Goal: Information Seeking & Learning: Learn about a topic

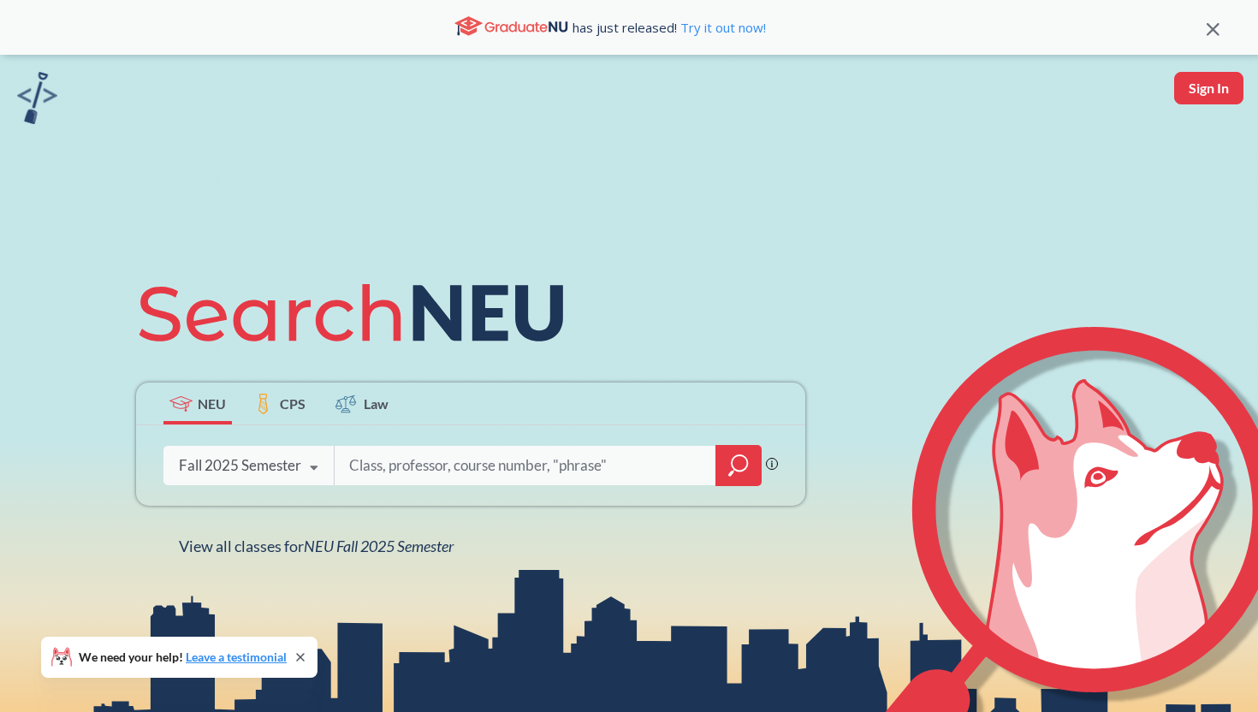
click at [452, 457] on input "search" at bounding box center [526, 466] width 356 height 36
type input "cs 3650"
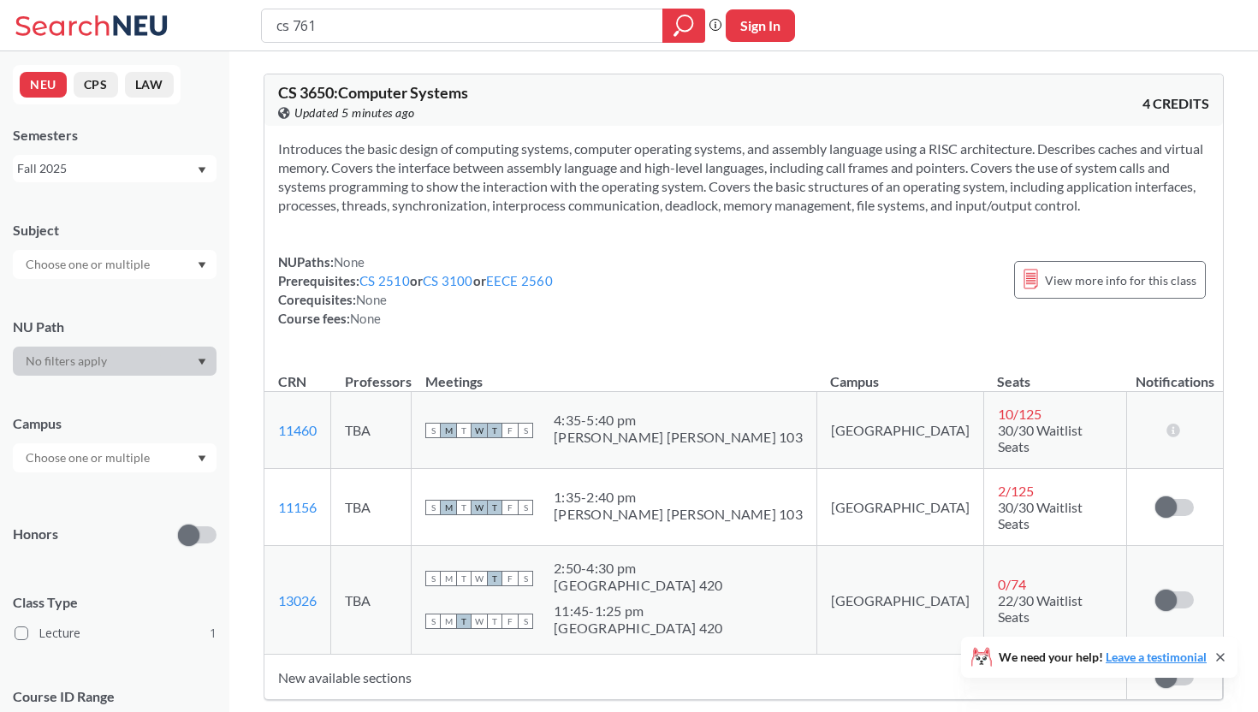
type input "cs 7610"
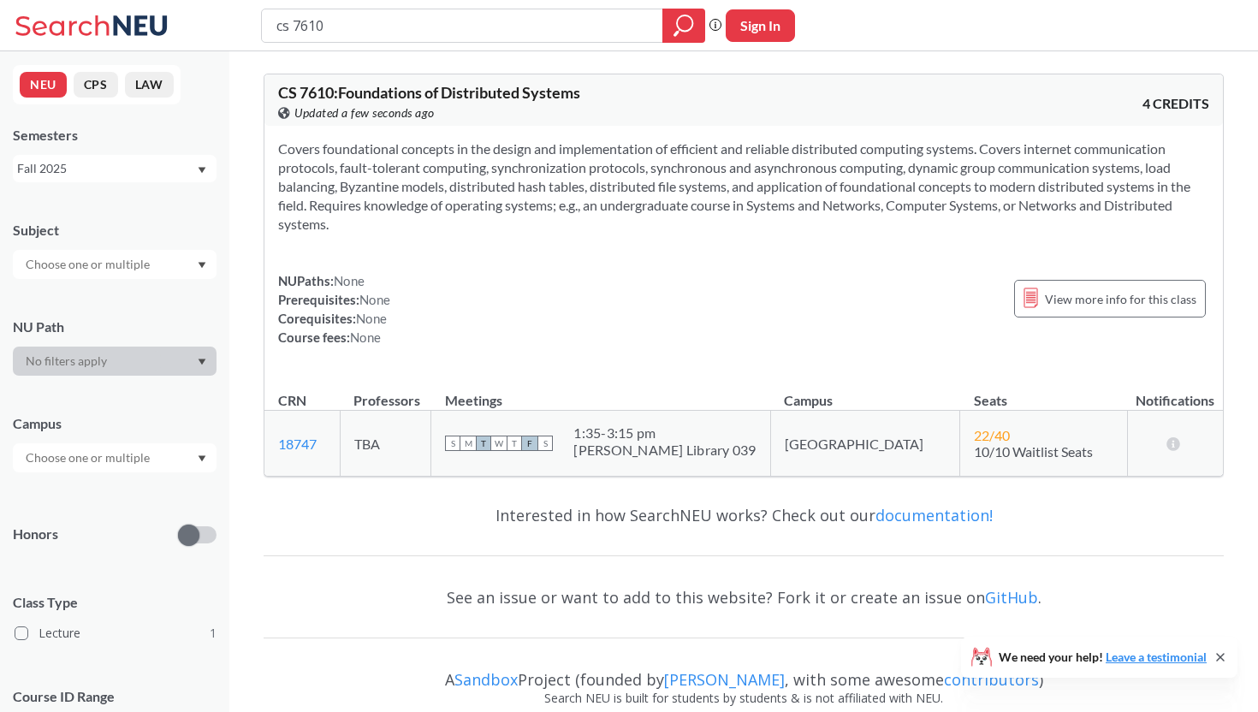
click at [1222, 651] on icon at bounding box center [1221, 658] width 14 height 14
click at [366, 26] on input "cs 7610" at bounding box center [463, 25] width 376 height 29
type input "c"
type input "computer hardware"
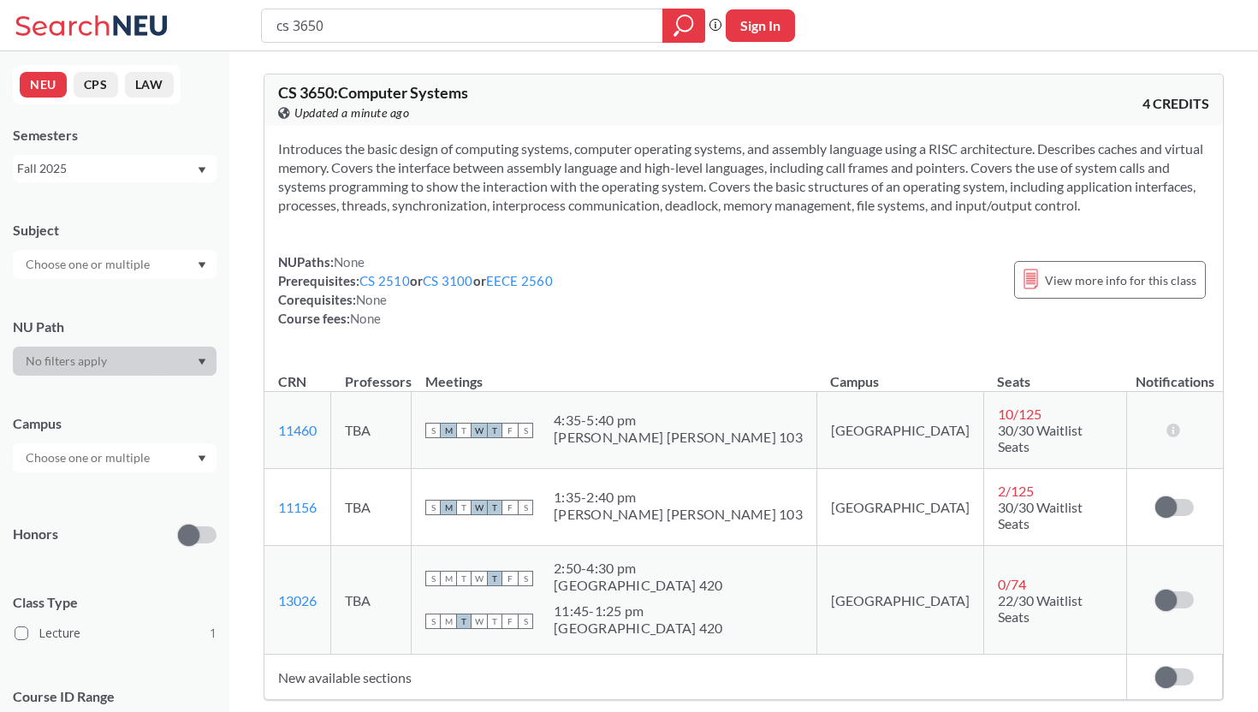
click at [446, 15] on input "cs 3650" at bounding box center [463, 25] width 376 height 29
click at [443, 25] on input "cs 3650" at bounding box center [463, 25] width 376 height 29
type input "c"
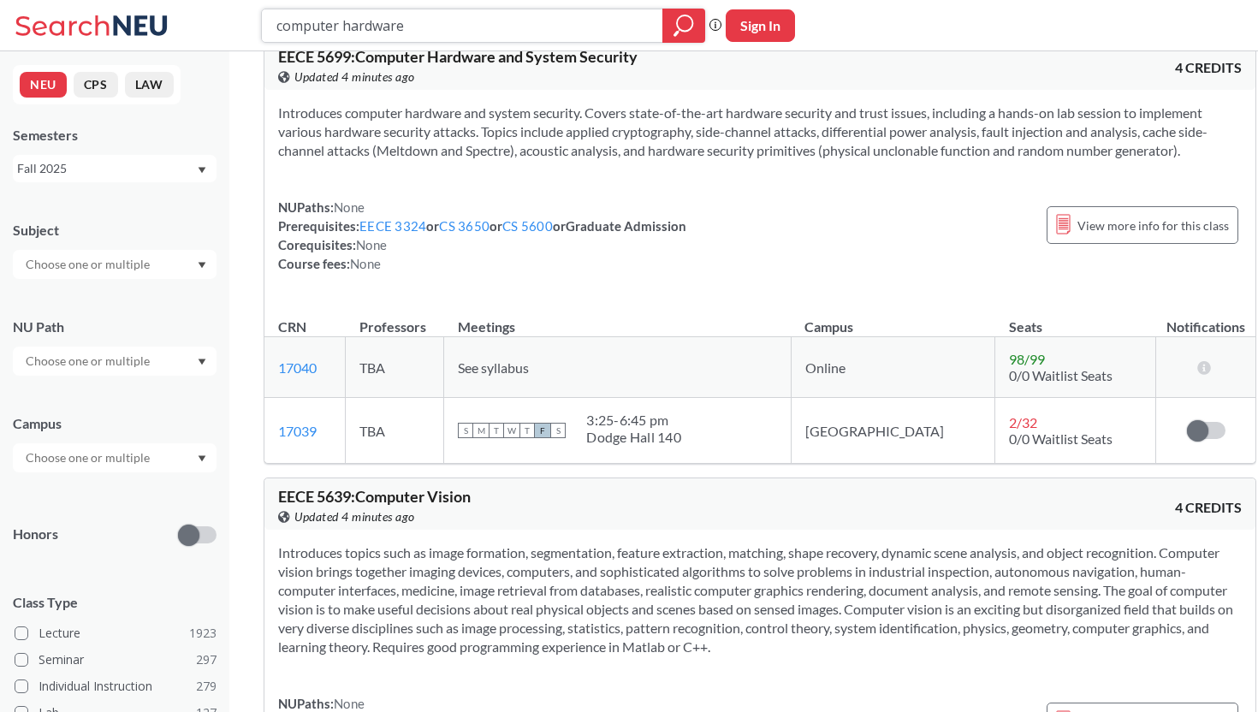
scroll to position [24, 0]
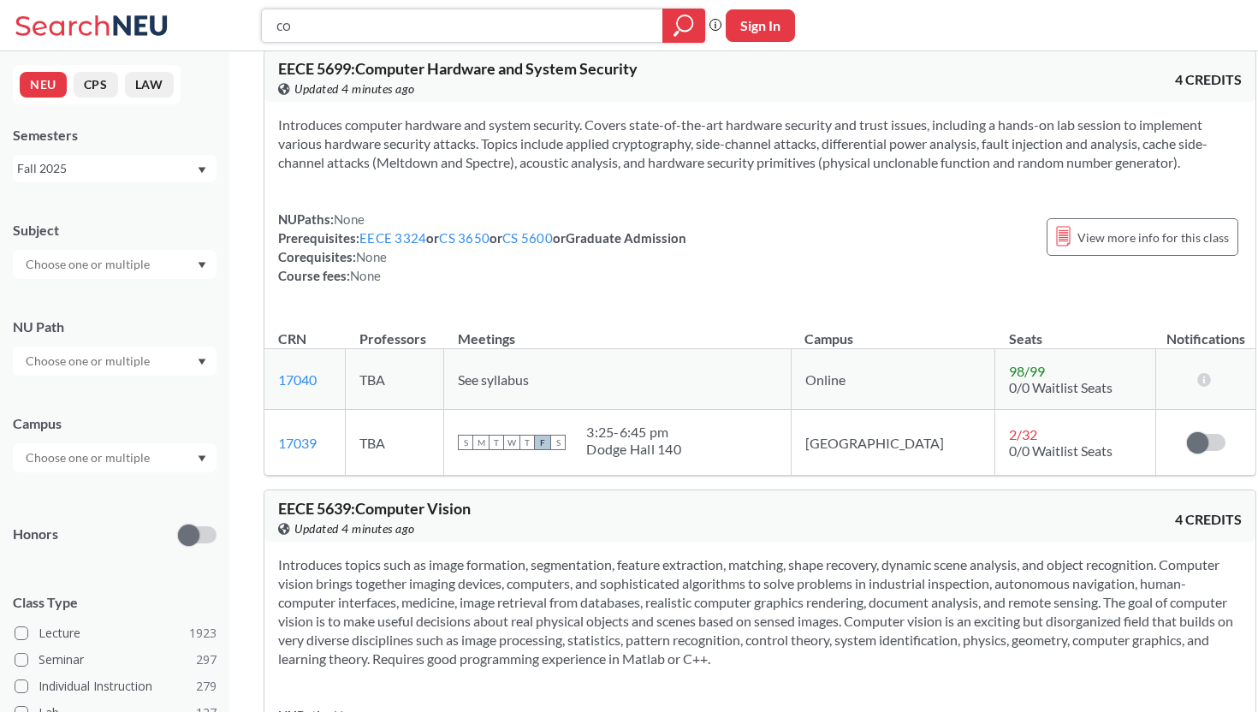
type input "c"
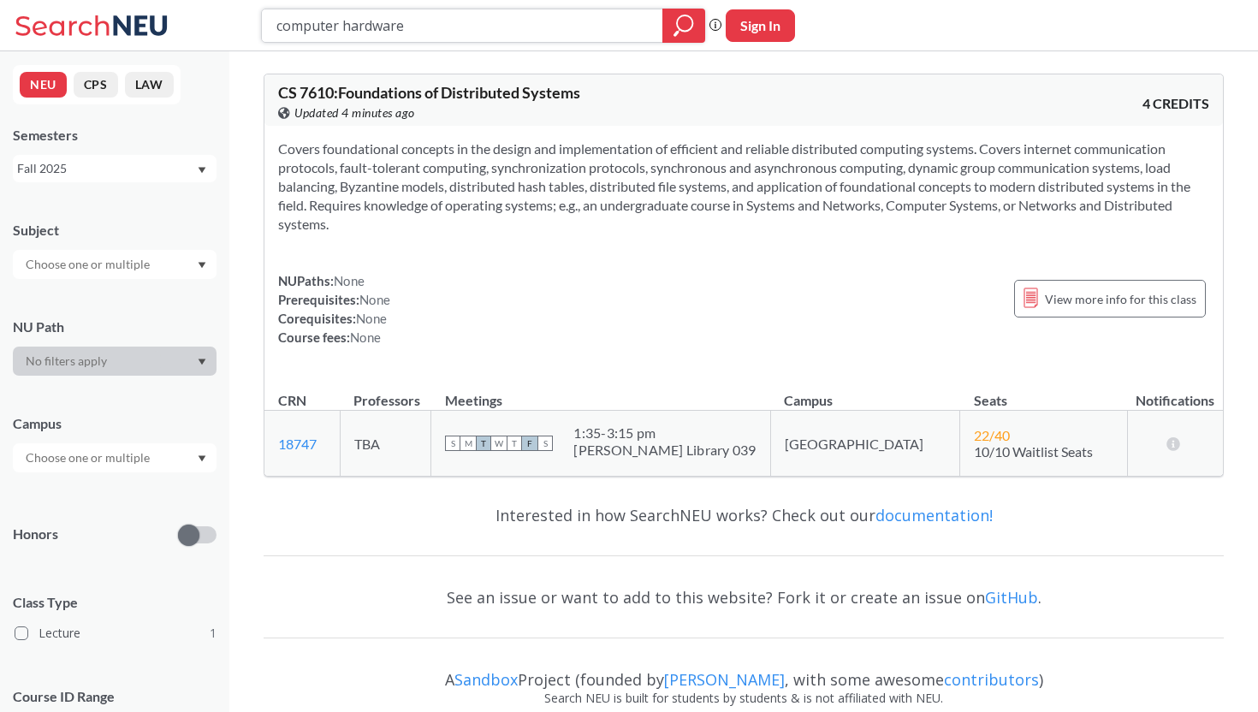
scroll to position [24, 0]
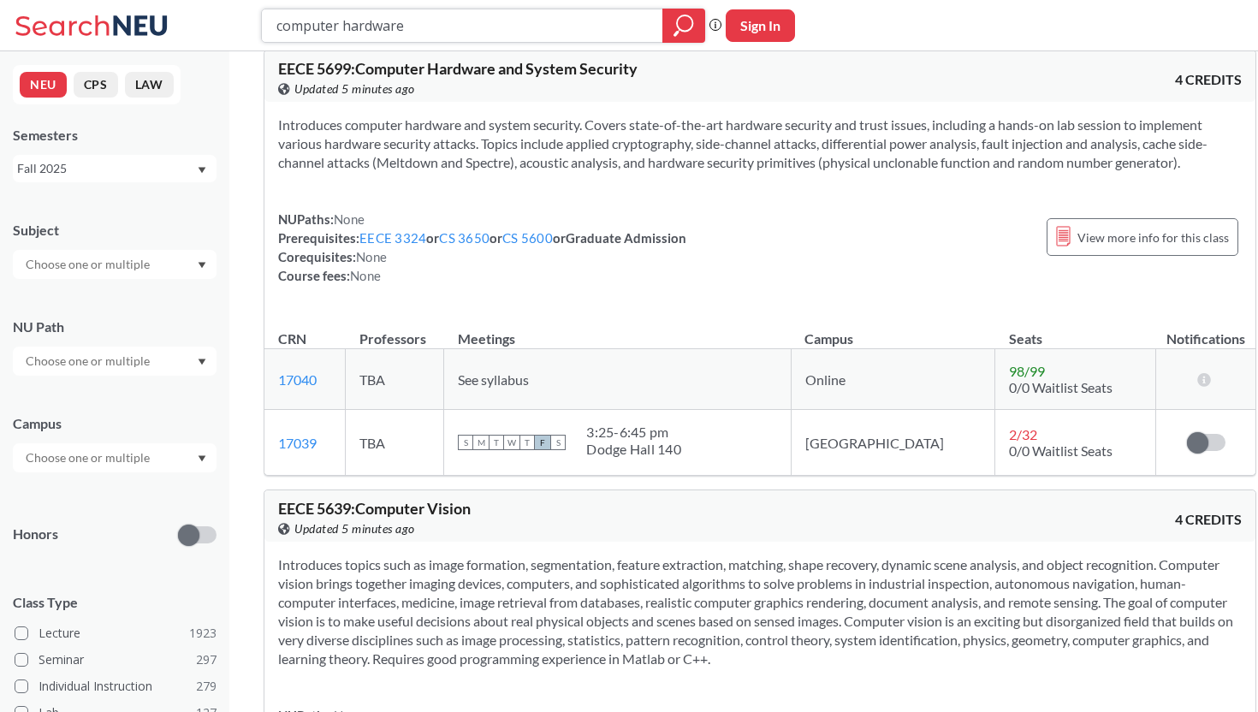
click at [445, 29] on input "computer hardware" at bounding box center [463, 25] width 376 height 29
type input "embedded system"
